Goal: Unclear: Browse casually

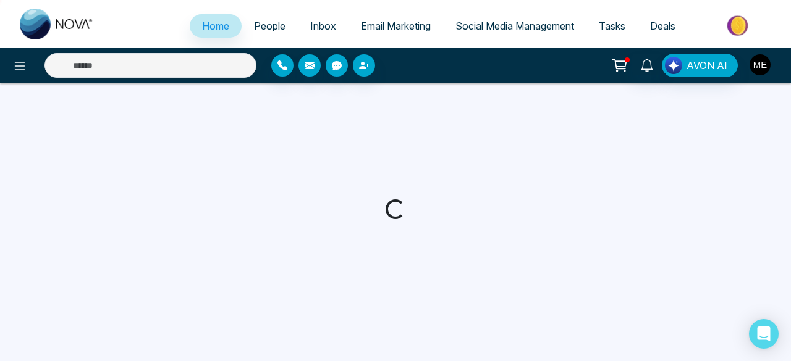
click at [758, 61] on img "button" at bounding box center [759, 64] width 21 height 21
click at [750, 67] on img "button" at bounding box center [759, 64] width 21 height 21
